Goal: Task Accomplishment & Management: Manage account settings

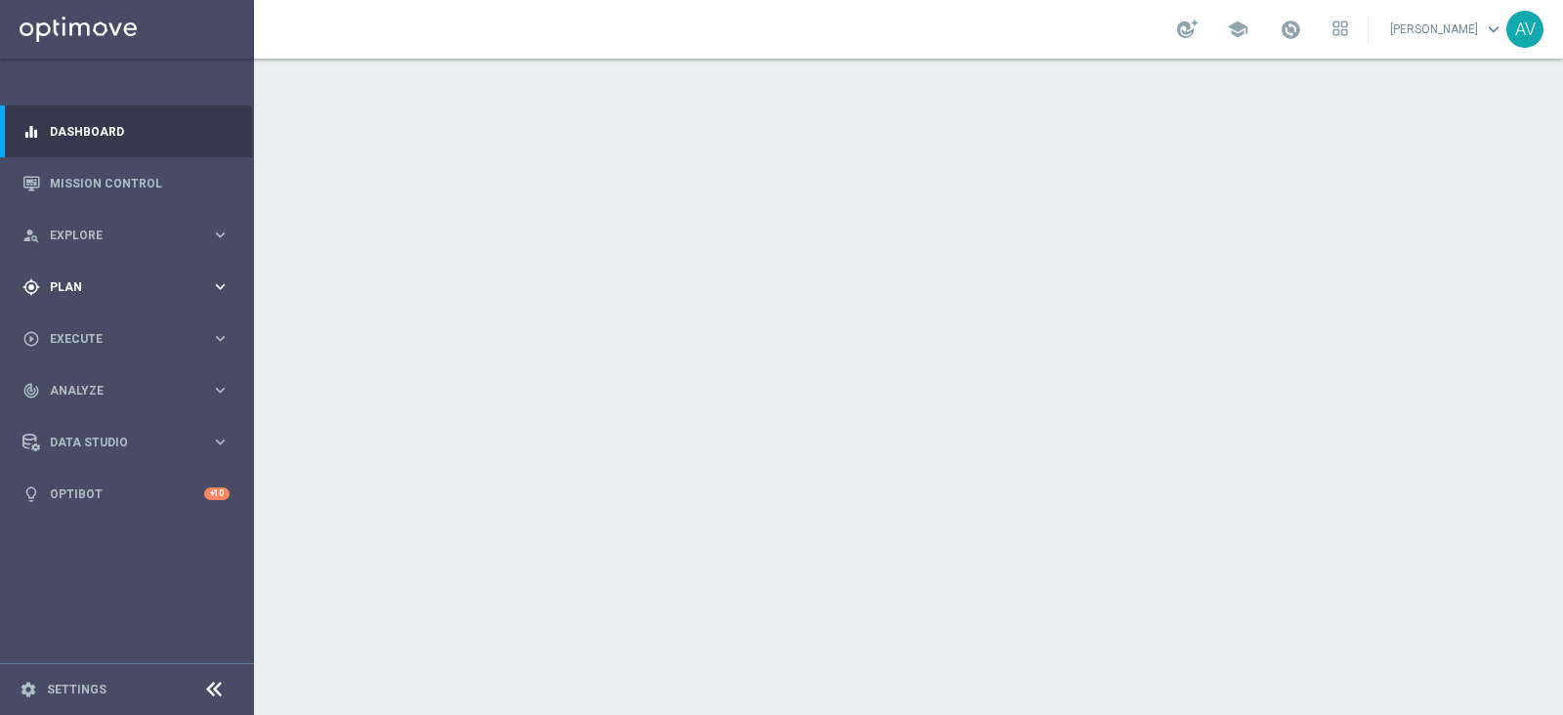
click at [95, 281] on span "Plan" at bounding box center [130, 287] width 161 height 12
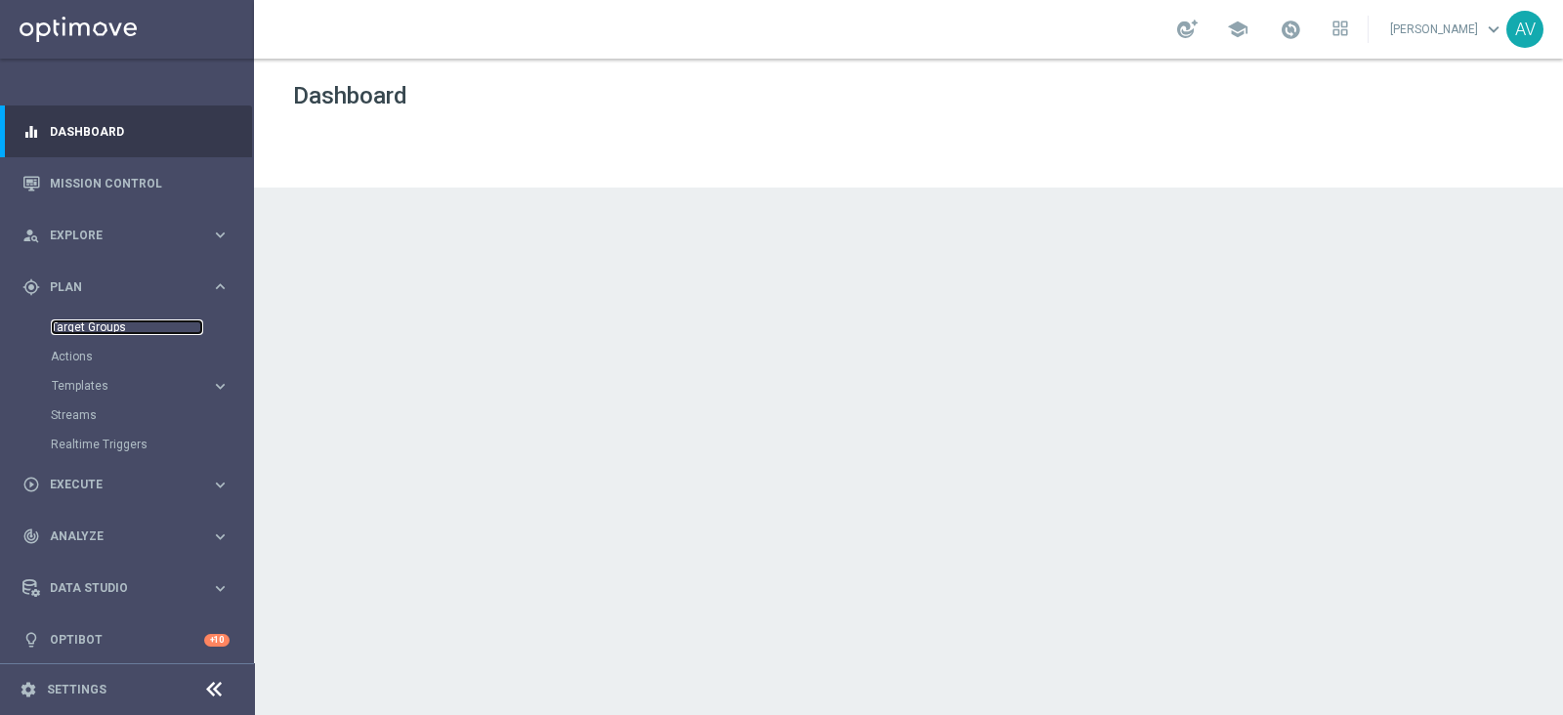
click at [104, 319] on link "Target Groups" at bounding box center [127, 327] width 152 height 16
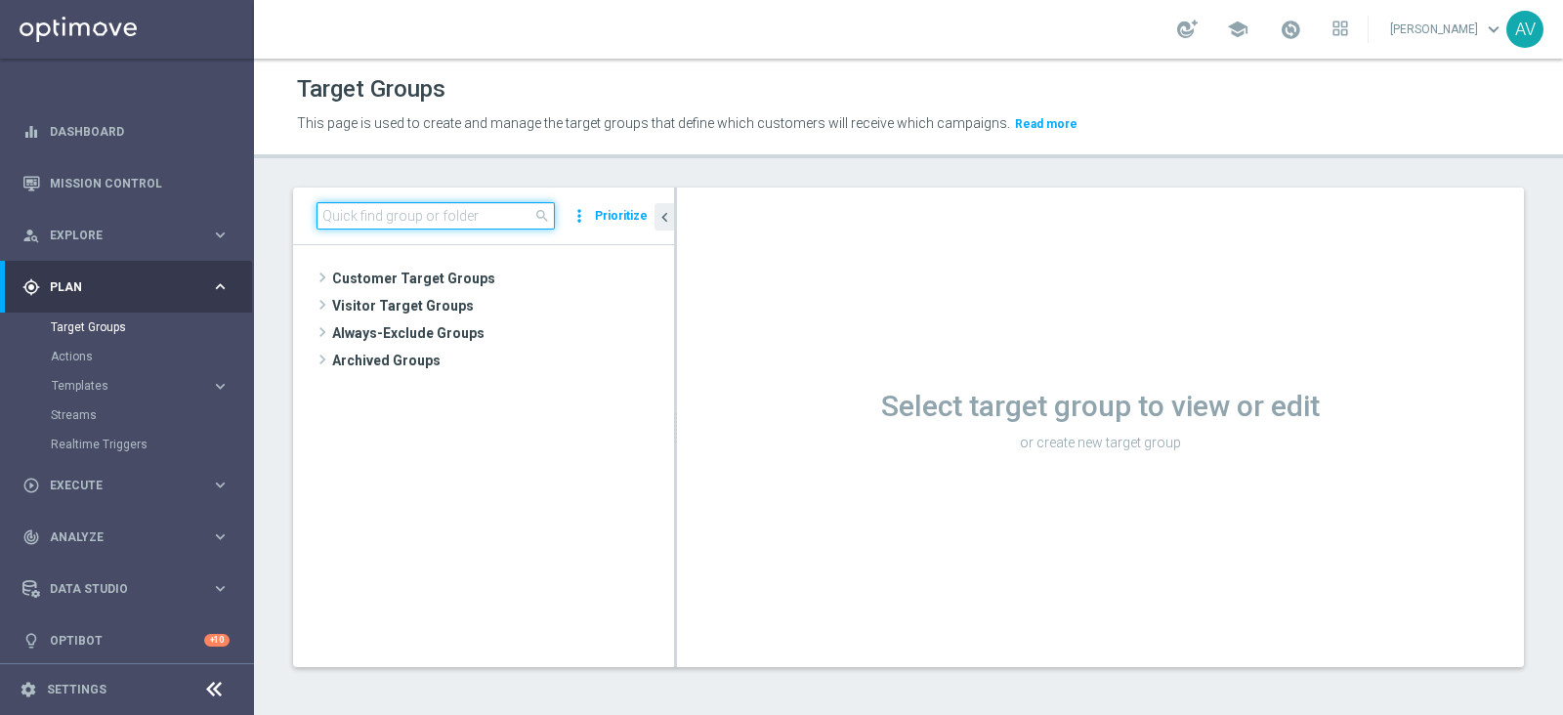
click at [396, 217] on input at bounding box center [435, 215] width 238 height 27
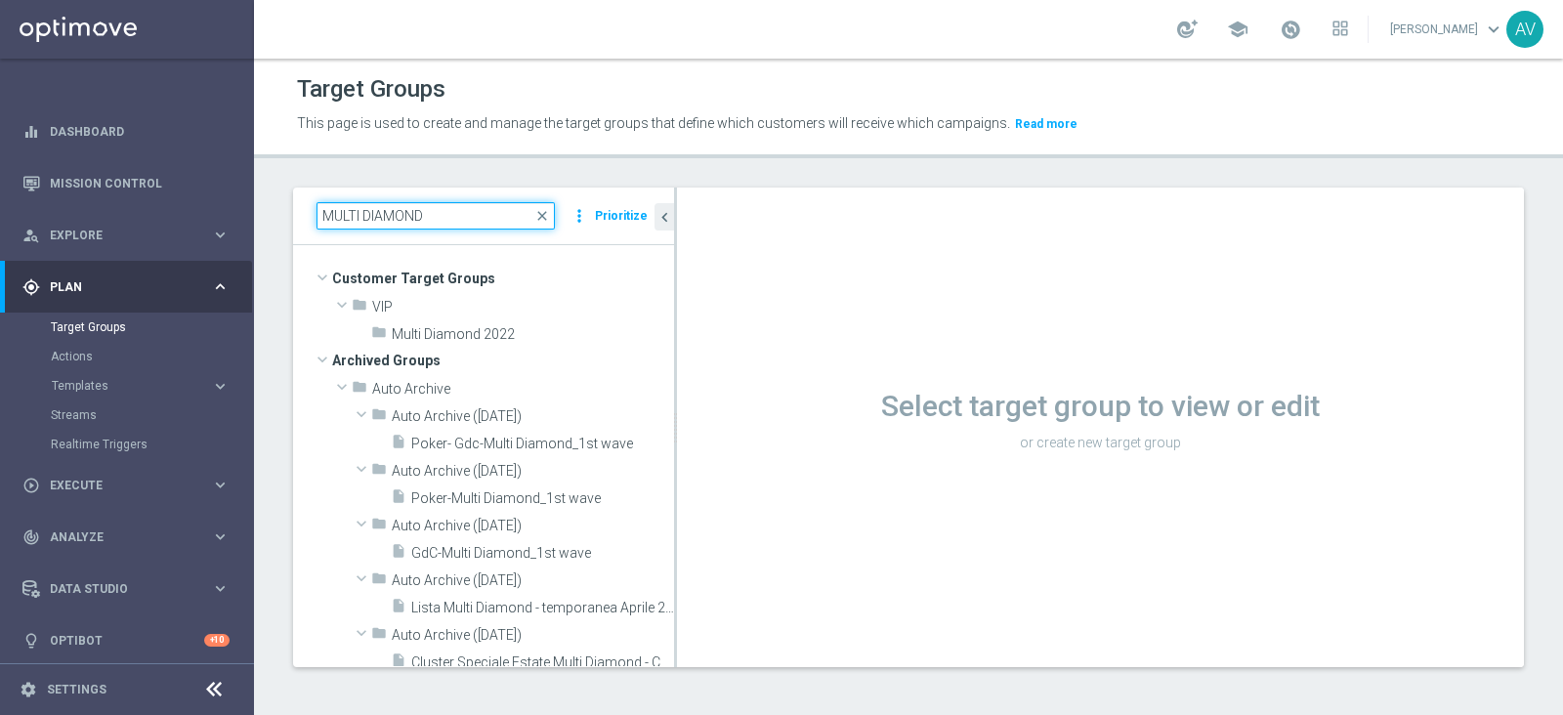
type input "MULTI DIAMOND"
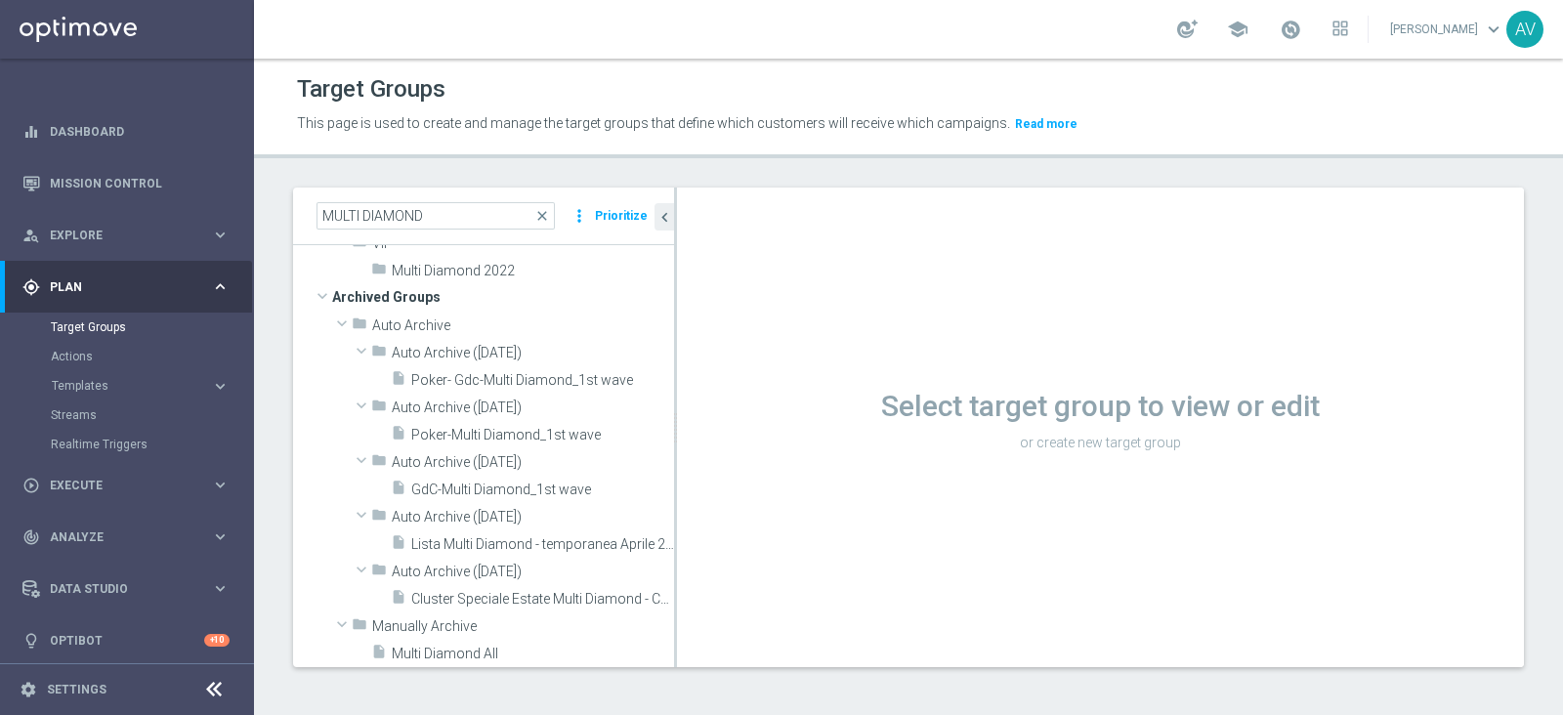
scroll to position [148, 0]
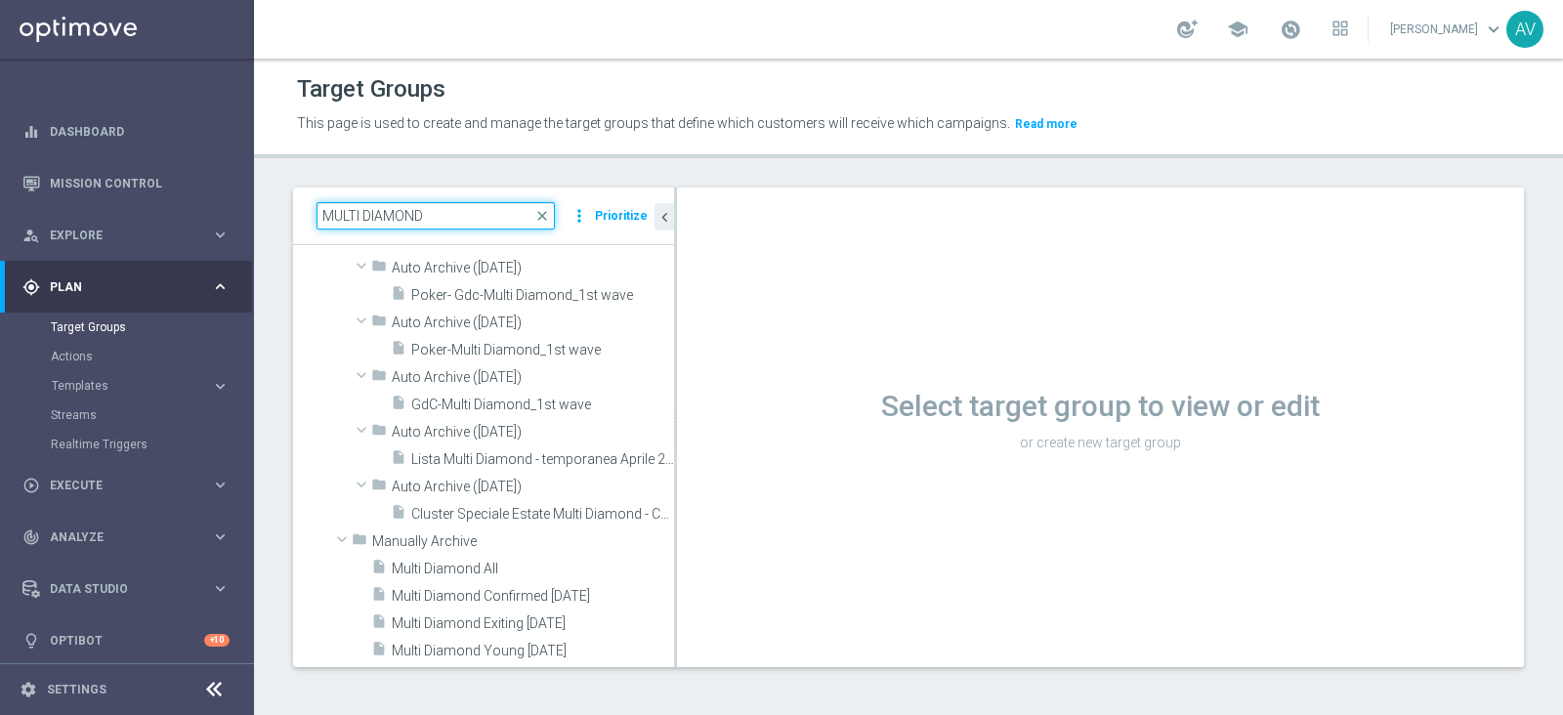
click at [435, 205] on input "MULTI DIAMOND" at bounding box center [435, 215] width 238 height 27
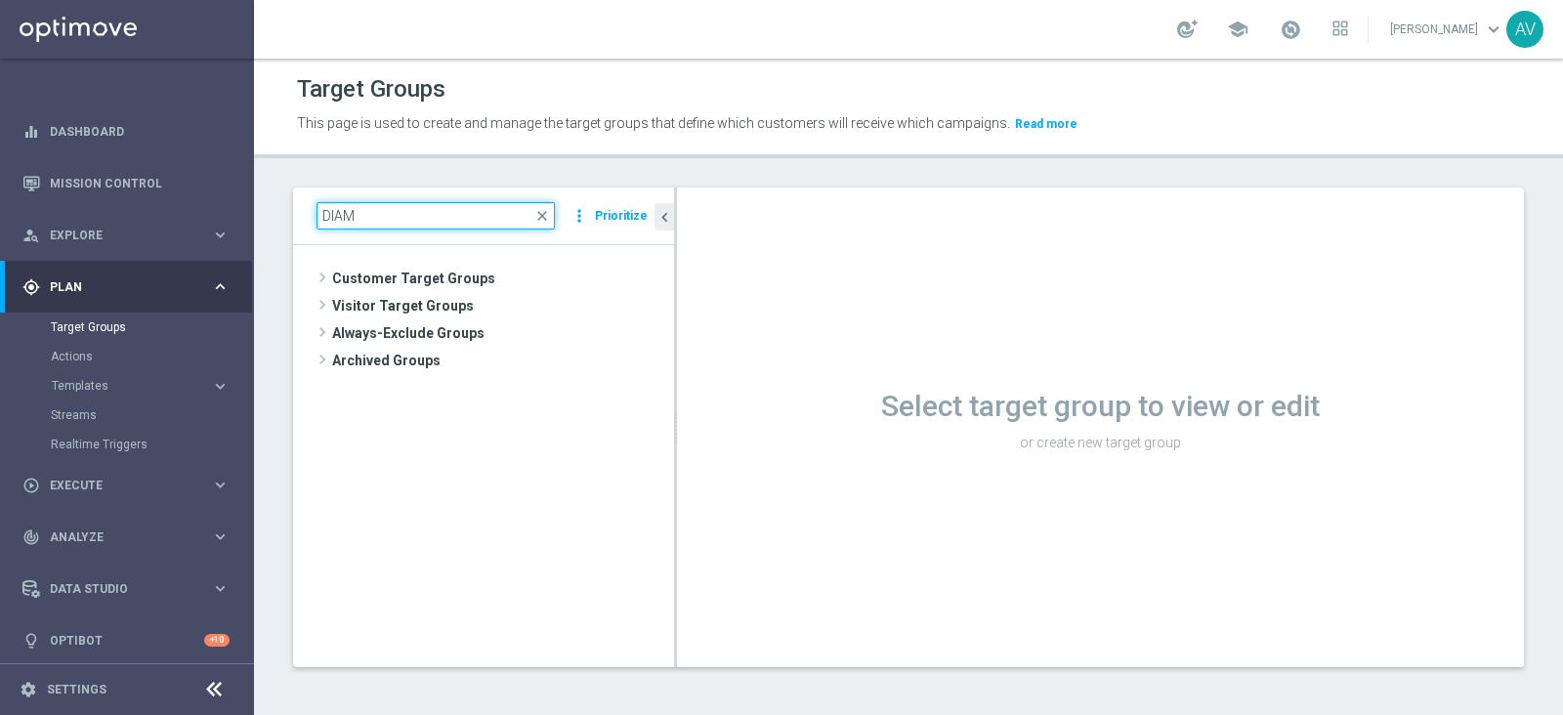
scroll to position [0, 0]
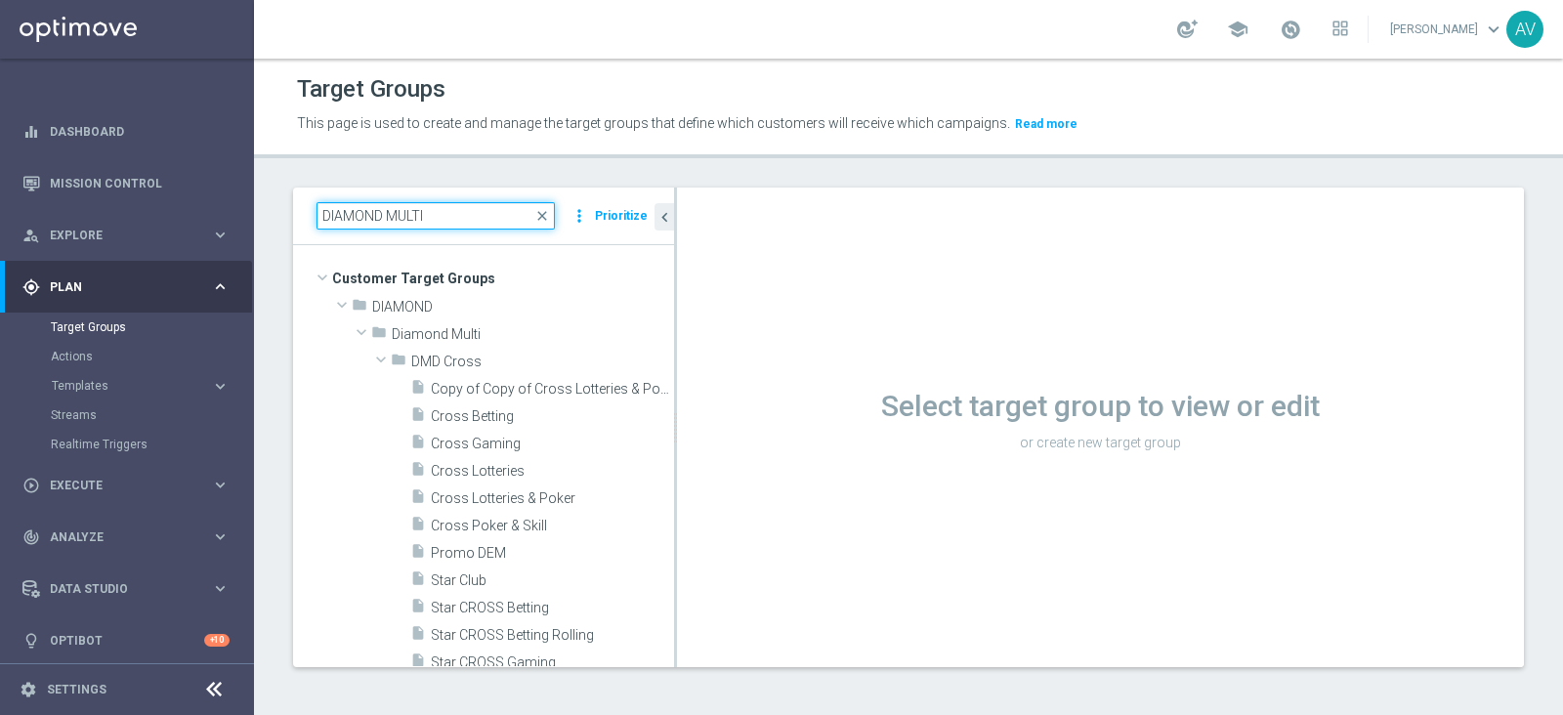
type input "DIAMOND MULTI"
